Goal: Information Seeking & Learning: Learn about a topic

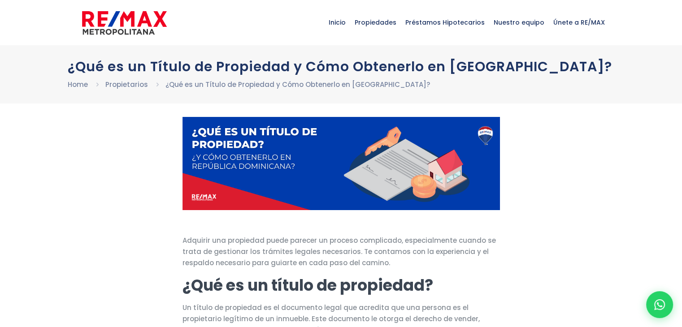
click at [299, 210] on img at bounding box center [342, 163] width 318 height 93
